Goal: Navigation & Orientation: Understand site structure

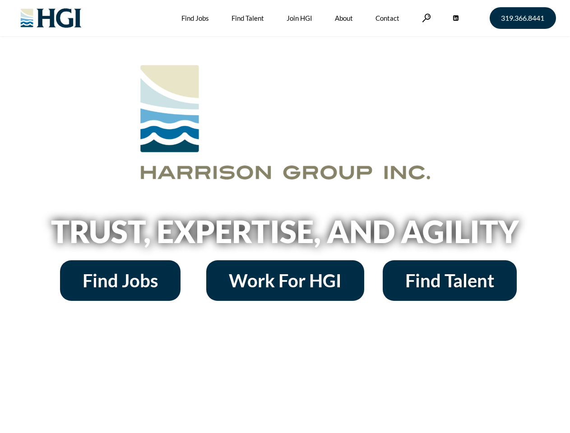
click at [285, 217] on h2 "Trust, Expertise, and Agility" at bounding box center [285, 231] width 514 height 31
click at [425, 18] on link at bounding box center [426, 18] width 9 height 9
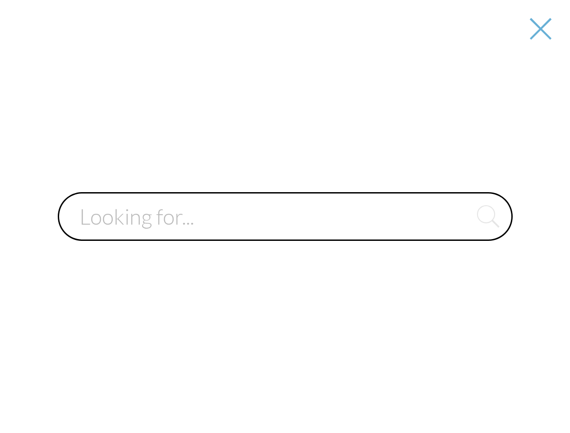
click at [285, 235] on div at bounding box center [285, 216] width 568 height 433
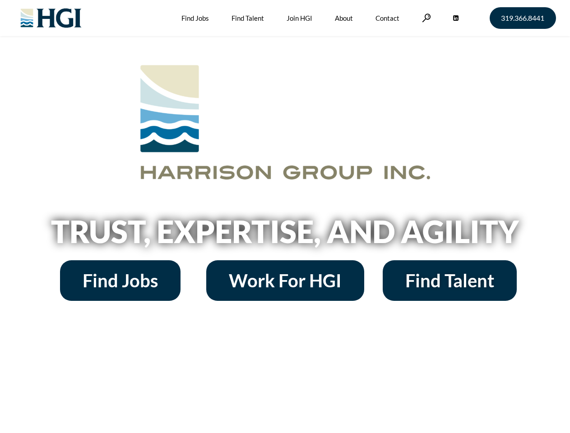
click at [285, 217] on h2 "Trust, Expertise, and Agility" at bounding box center [285, 231] width 514 height 31
click at [425, 18] on link at bounding box center [426, 18] width 9 height 9
